Goal: Task Accomplishment & Management: Use online tool/utility

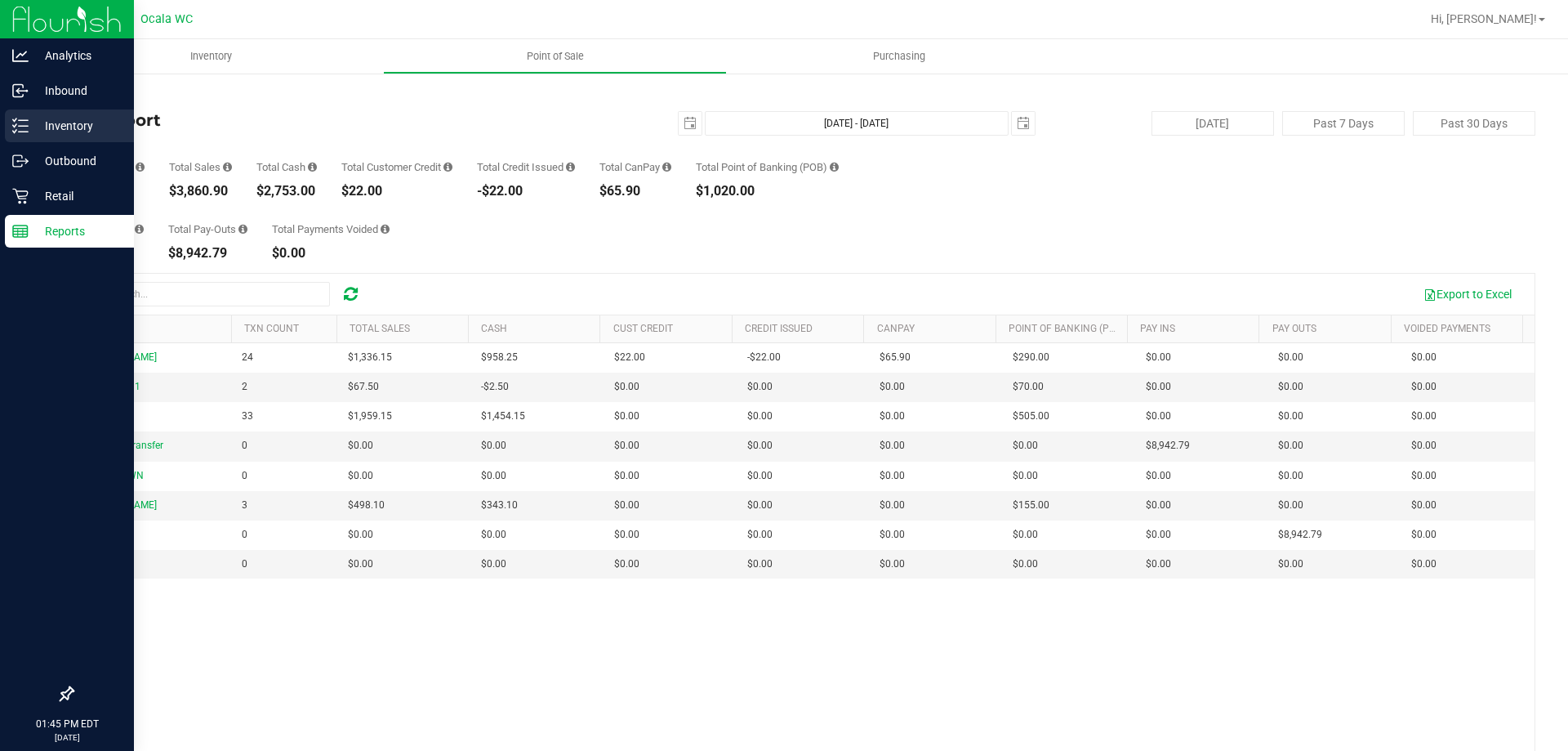
click at [25, 116] on div "Inventory" at bounding box center [70, 126] width 129 height 33
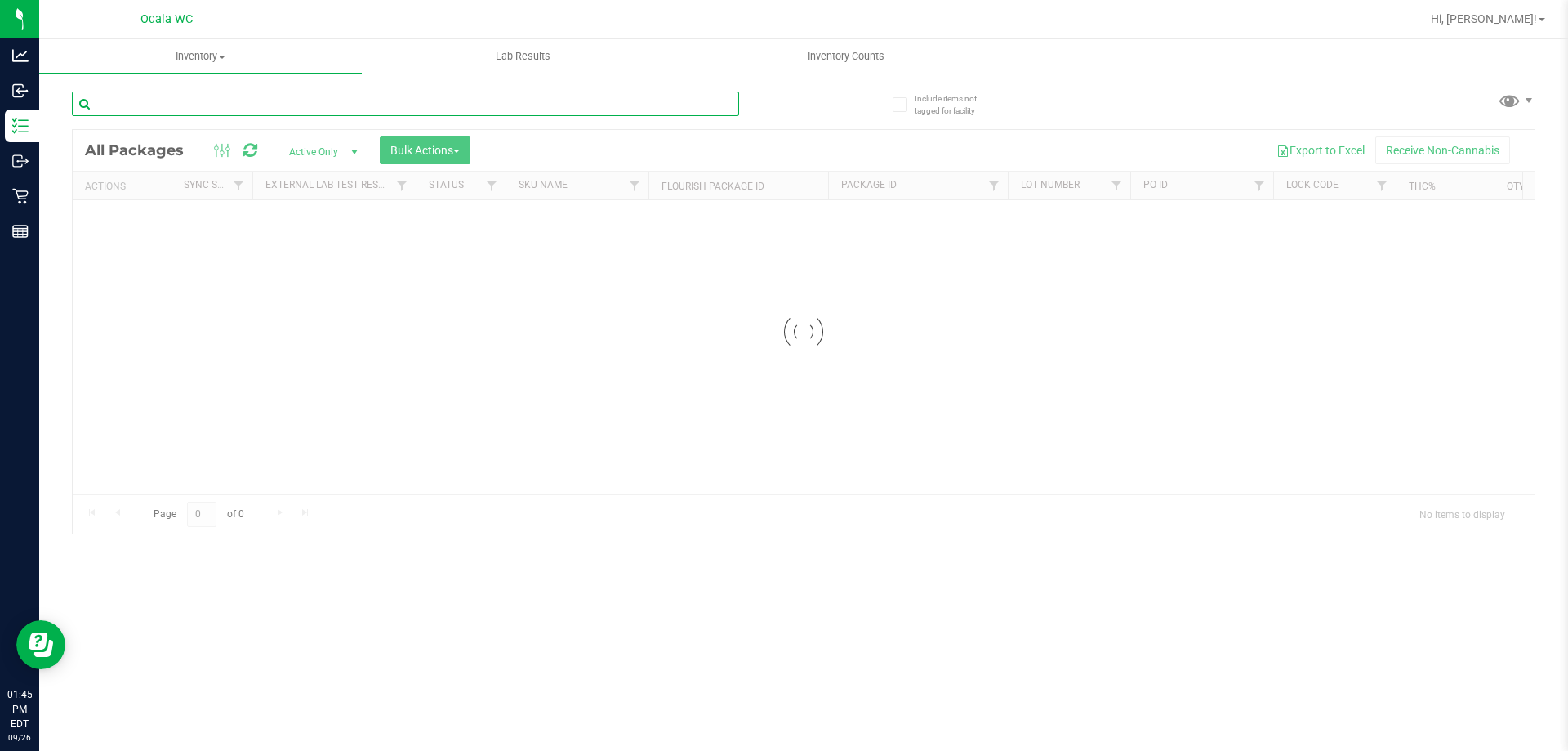
click at [190, 110] on input "text" at bounding box center [405, 103] width 667 height 24
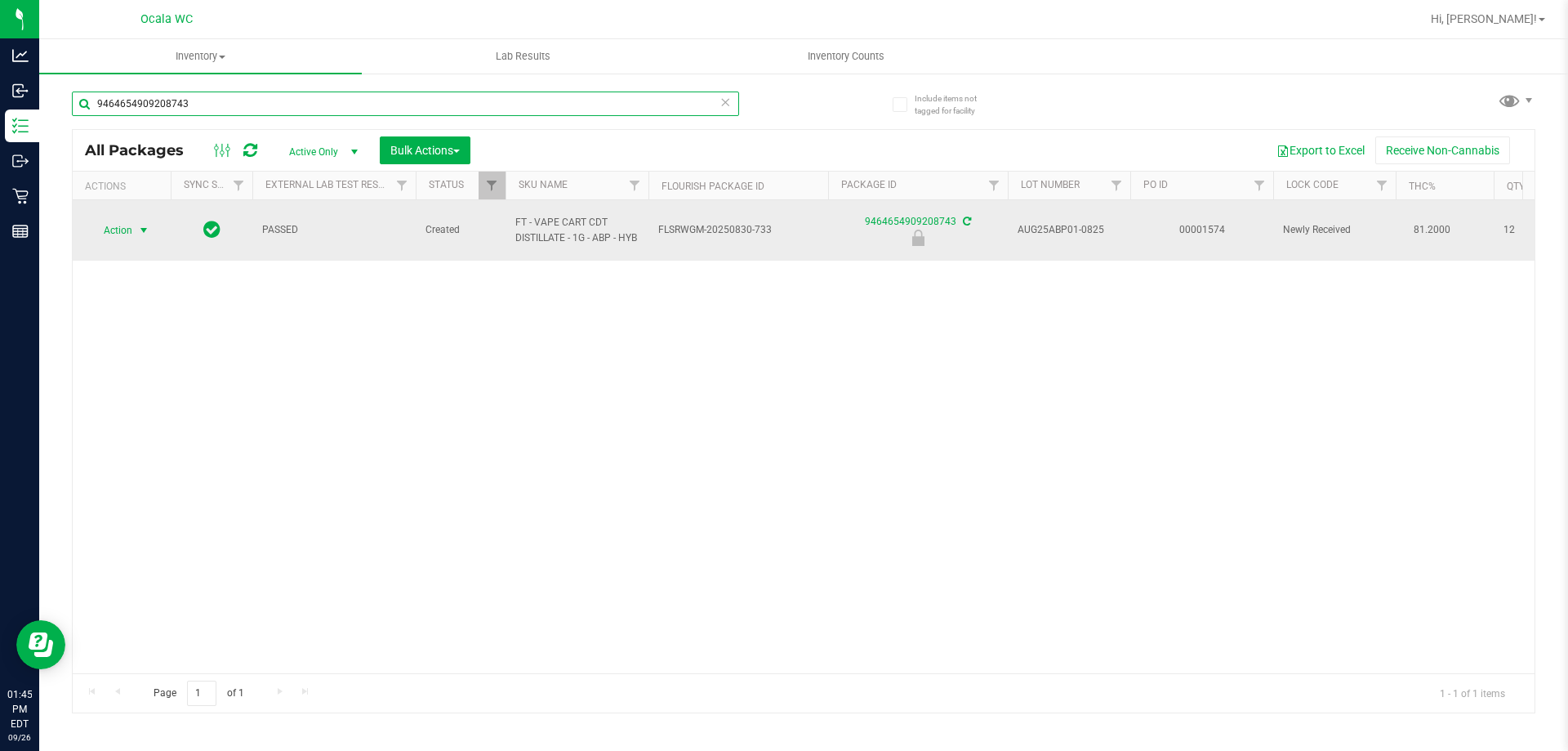
type input "9464654909208743"
click at [134, 230] on span "select" at bounding box center [145, 230] width 21 height 23
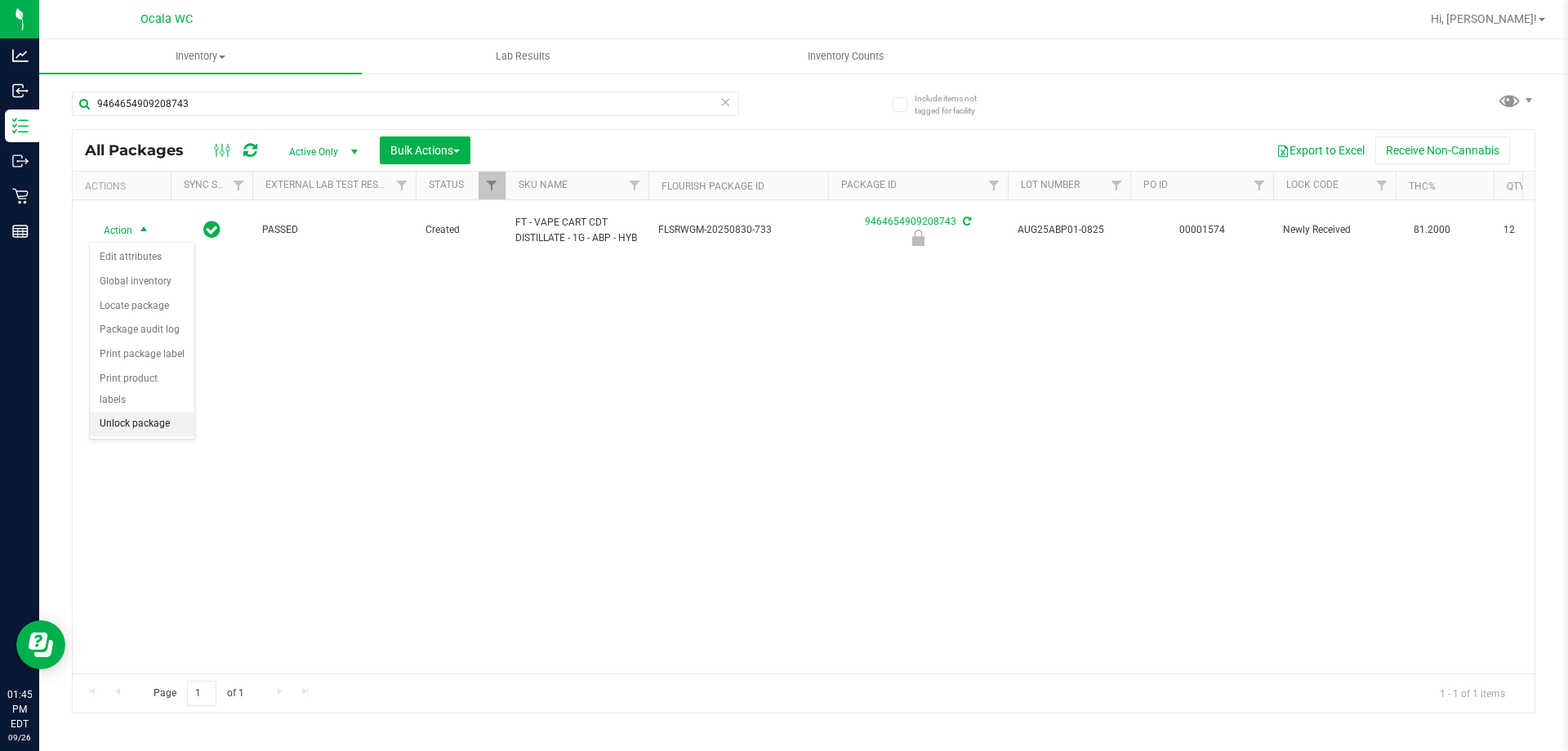
click at [148, 412] on li "Unlock package" at bounding box center [141, 424] width 104 height 24
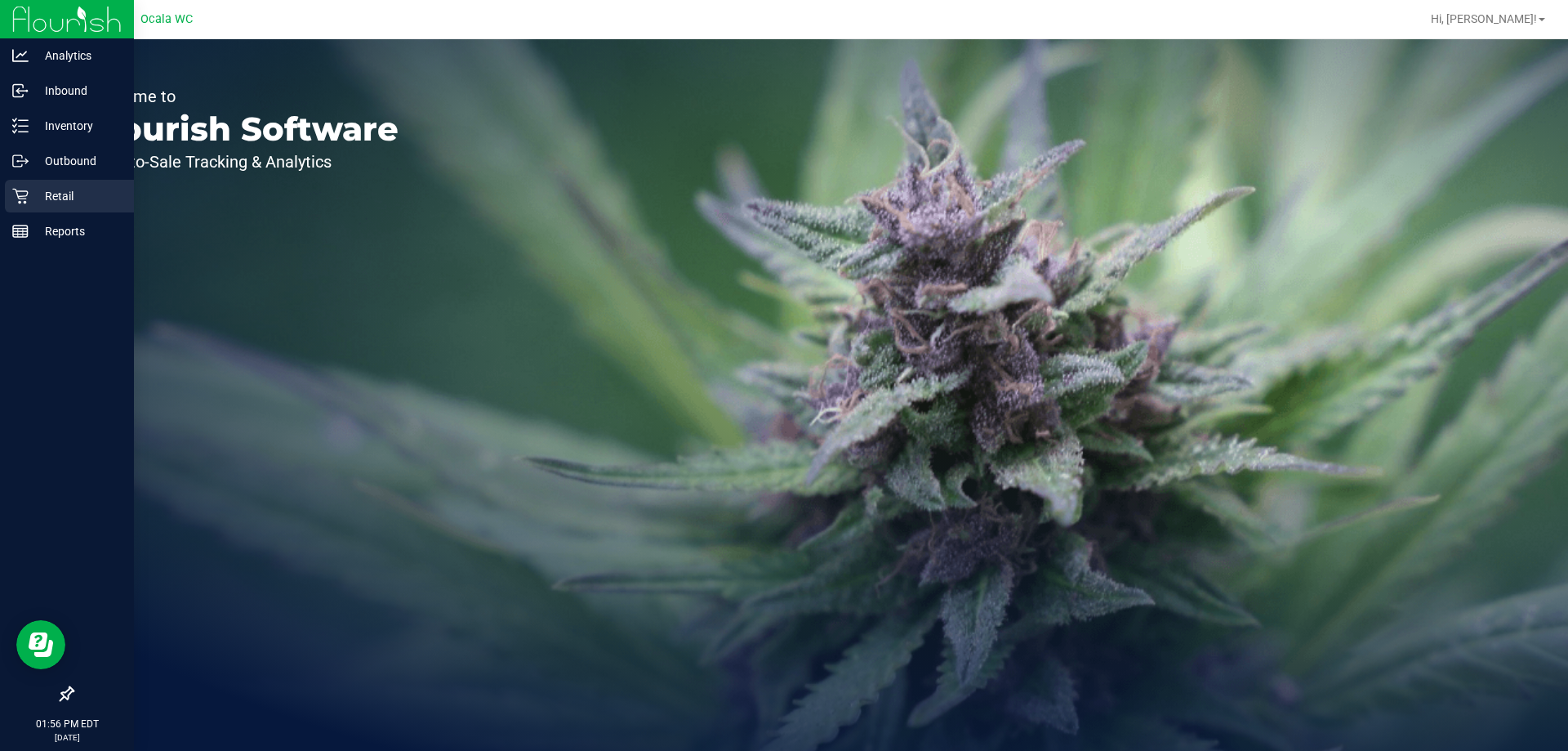
click at [44, 204] on p "Retail" at bounding box center [77, 196] width 98 height 20
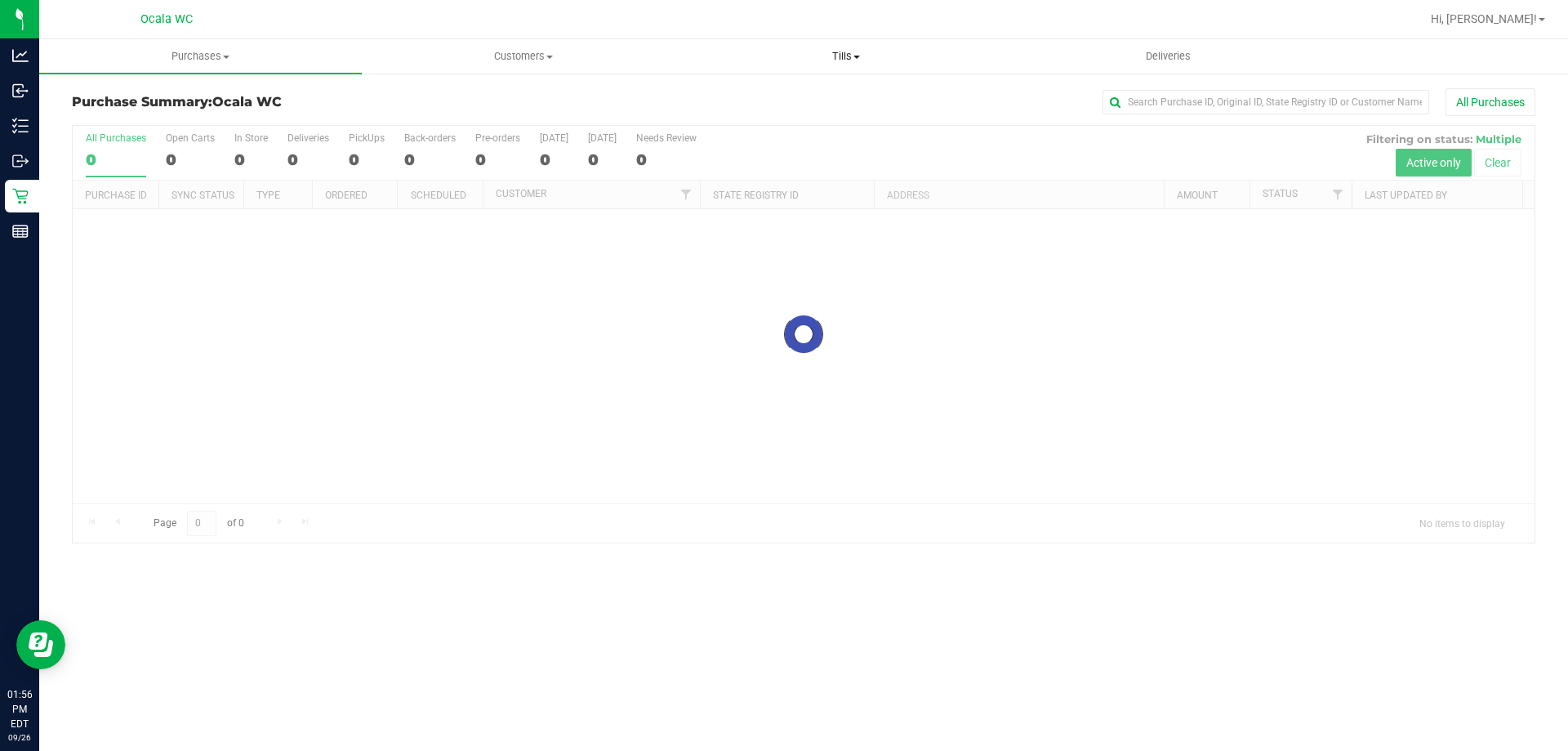
click at [835, 53] on span "Tills" at bounding box center [846, 56] width 321 height 15
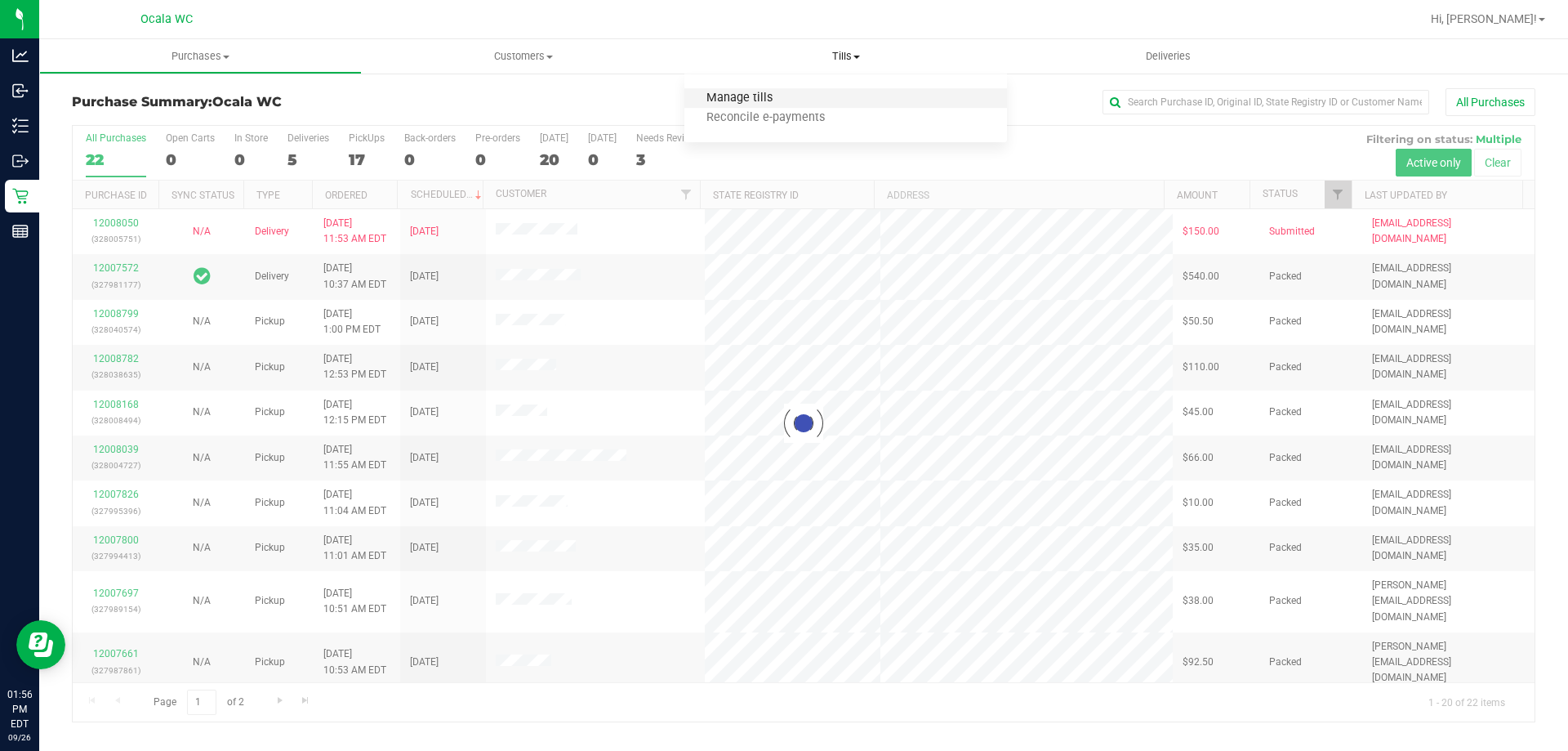
click at [752, 91] on span "Manage tills" at bounding box center [740, 98] width 110 height 14
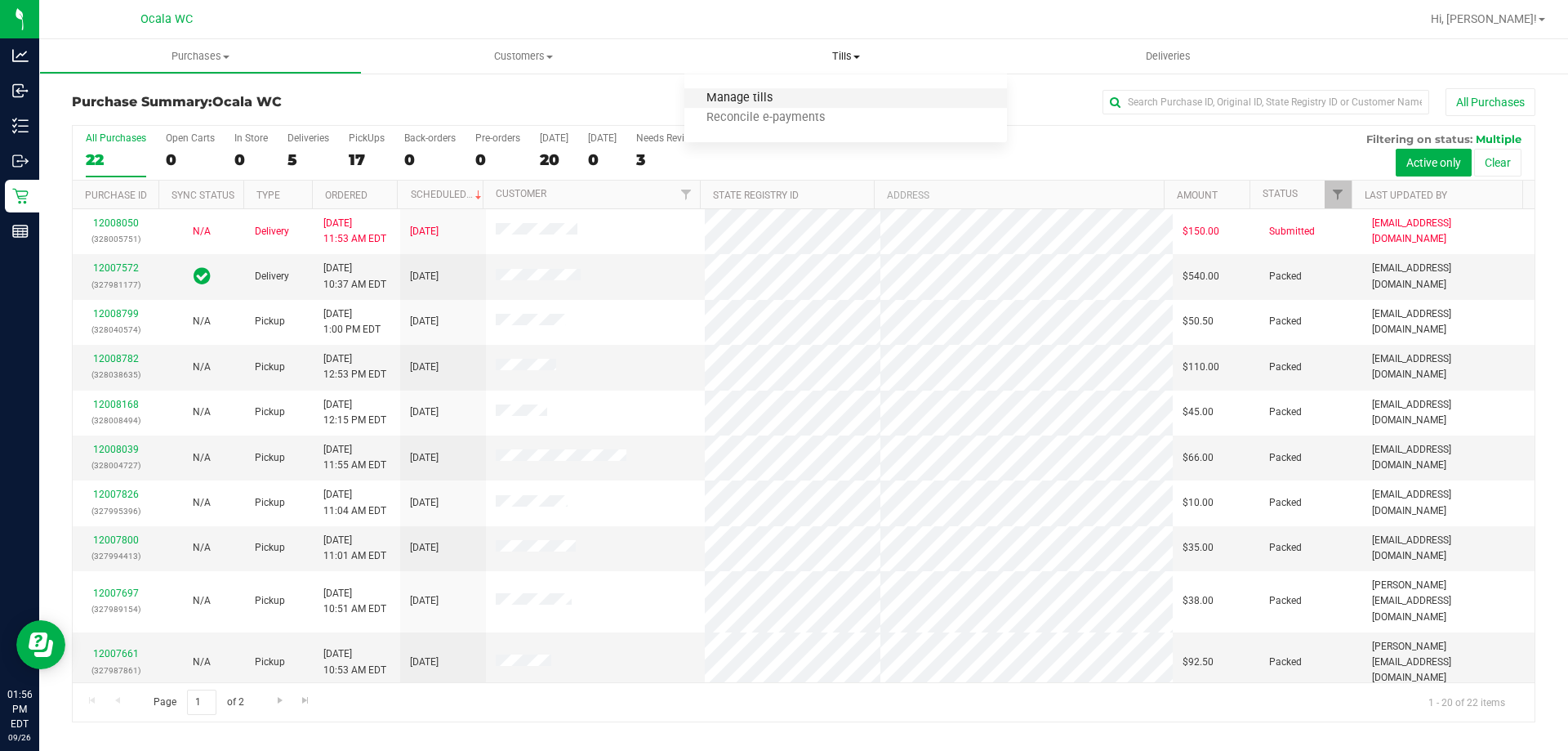
click at [726, 96] on span "Manage tills" at bounding box center [740, 98] width 110 height 14
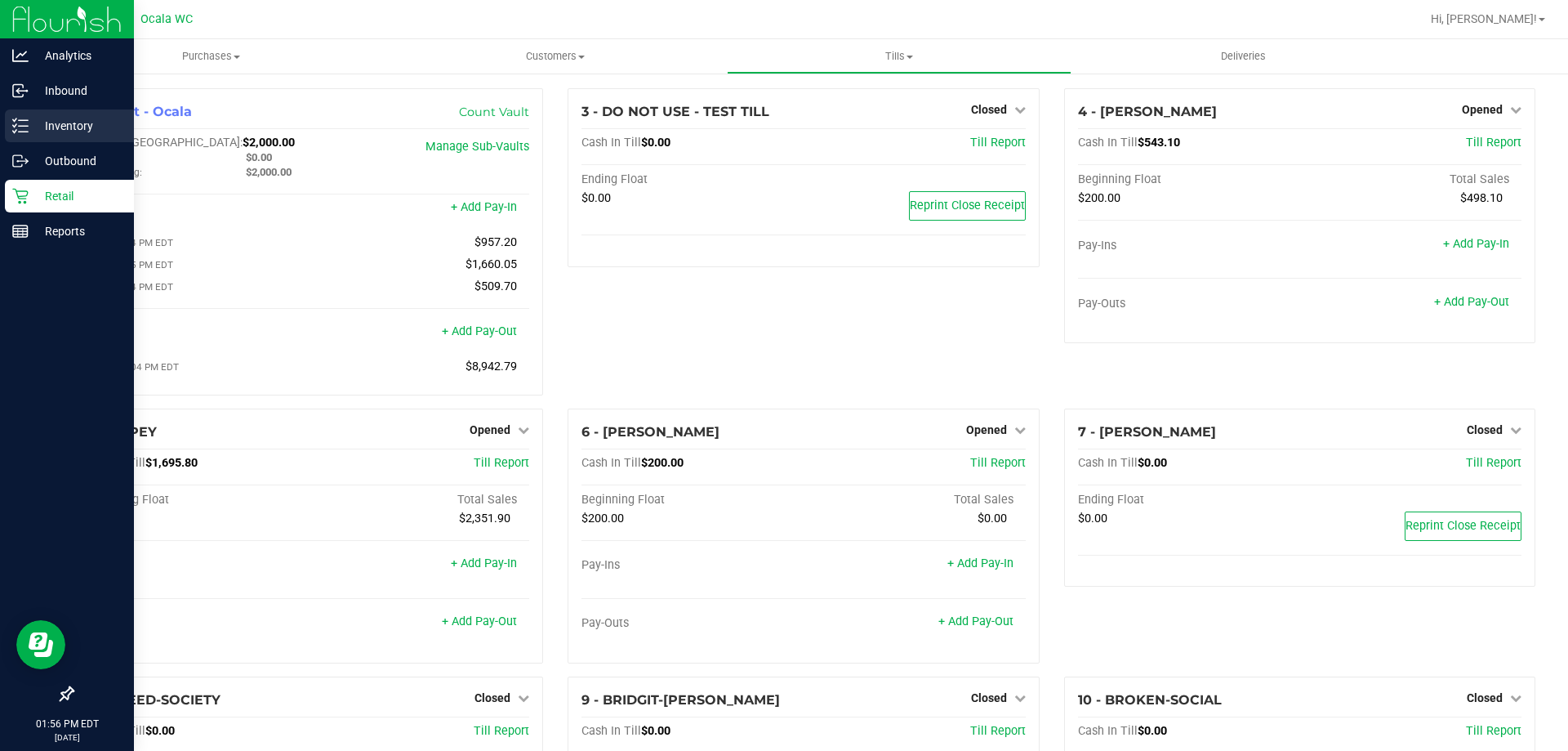
click at [59, 127] on p "Inventory" at bounding box center [77, 126] width 98 height 20
